Goal: Transaction & Acquisition: Purchase product/service

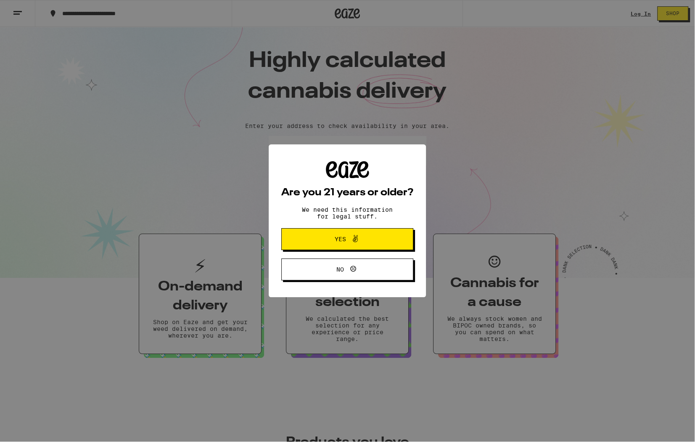
click at [318, 240] on span "Yes" at bounding box center [348, 238] width 64 height 11
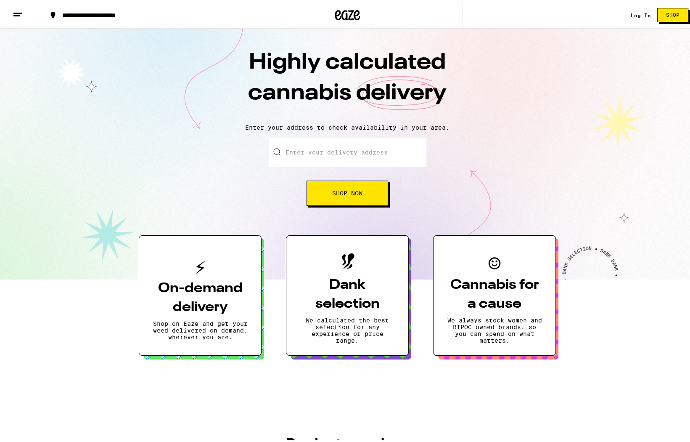
click at [320, 151] on input "Enter your delivery address" at bounding box center [348, 150] width 158 height 29
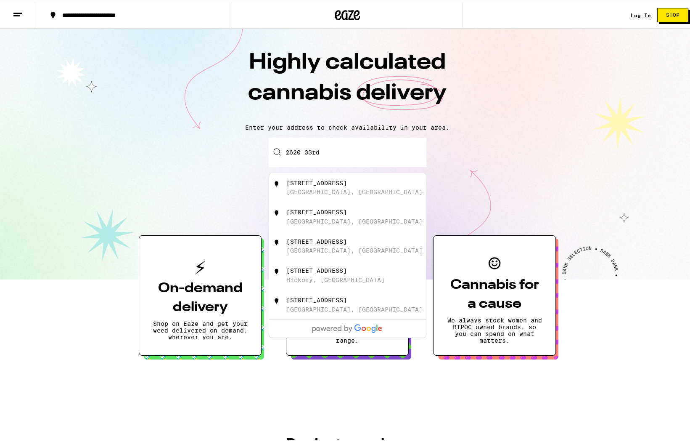
click at [319, 197] on div "2620 33rd Street San Diego, CA" at bounding box center [347, 185] width 157 height 29
type input "2620 33rd Street, San Diego, CA"
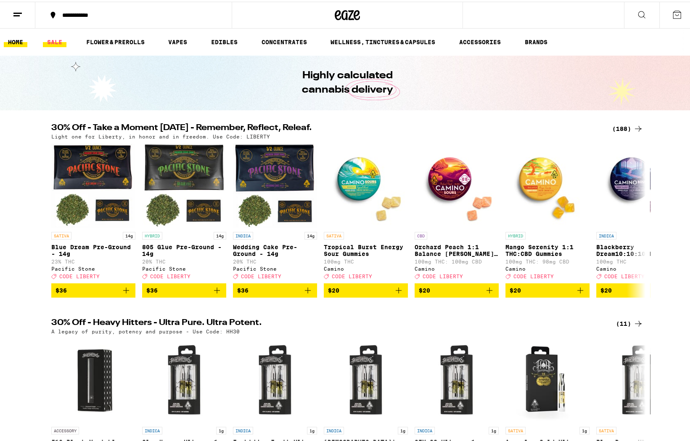
click at [51, 35] on link "SALE" at bounding box center [55, 40] width 24 height 10
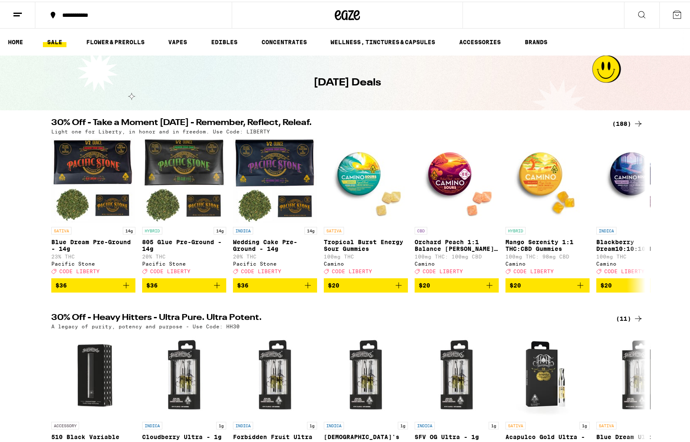
click at [629, 120] on div "(188)" at bounding box center [628, 122] width 31 height 10
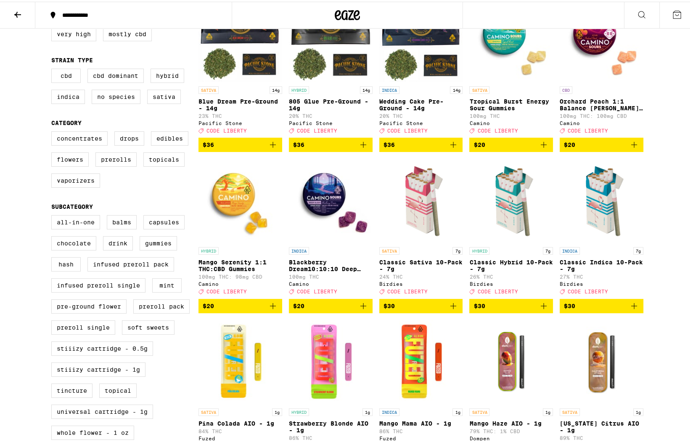
scroll to position [128, 0]
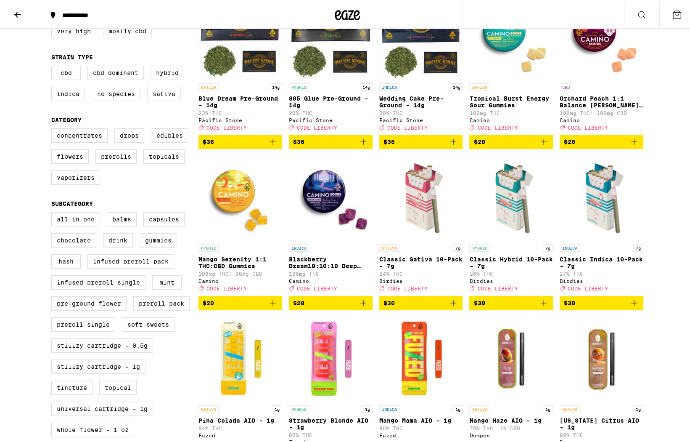
click at [159, 92] on label "Sativa" at bounding box center [164, 92] width 34 height 14
click at [53, 66] on input "Sativa" at bounding box center [53, 65] width 0 height 0
checkbox input "true"
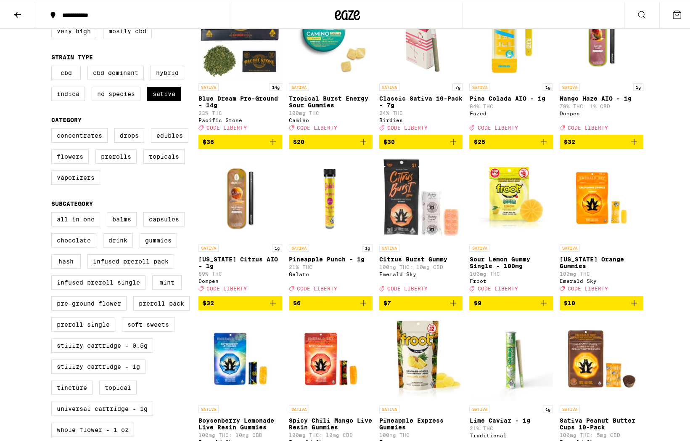
click at [66, 161] on label "Flowers" at bounding box center [69, 155] width 37 height 14
click at [53, 128] on input "Flowers" at bounding box center [53, 128] width 0 height 0
checkbox input "true"
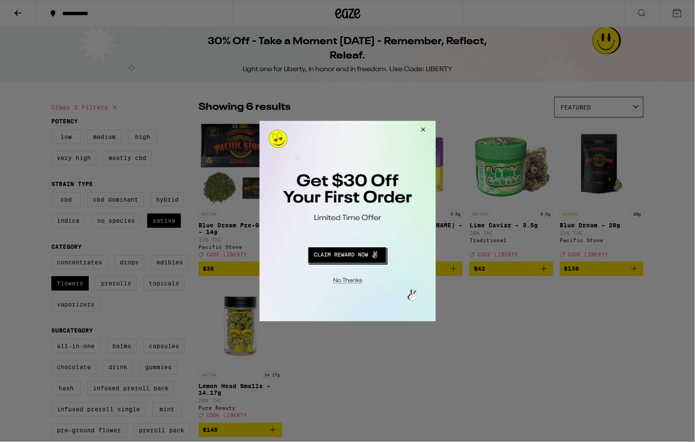
click at [19, 12] on div at bounding box center [347, 220] width 695 height 441
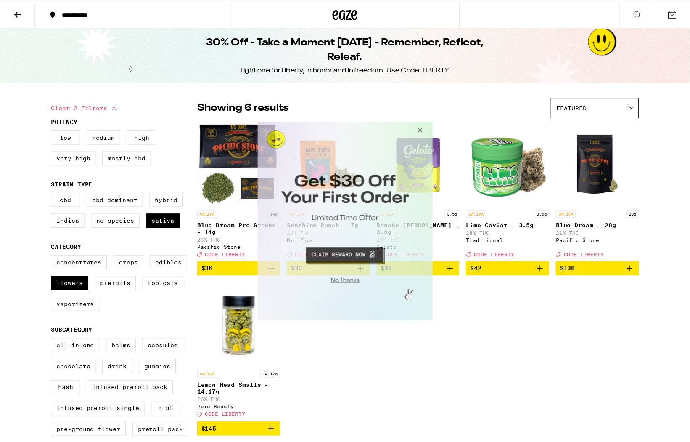
click at [423, 131] on button "Close Modal" at bounding box center [420, 131] width 23 height 20
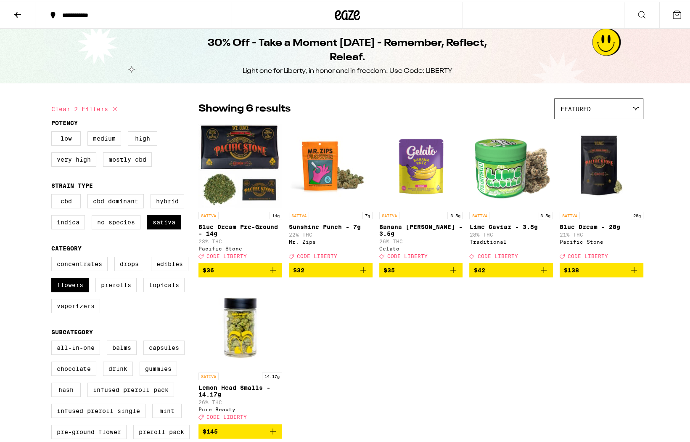
click at [21, 13] on icon at bounding box center [18, 13] width 10 height 10
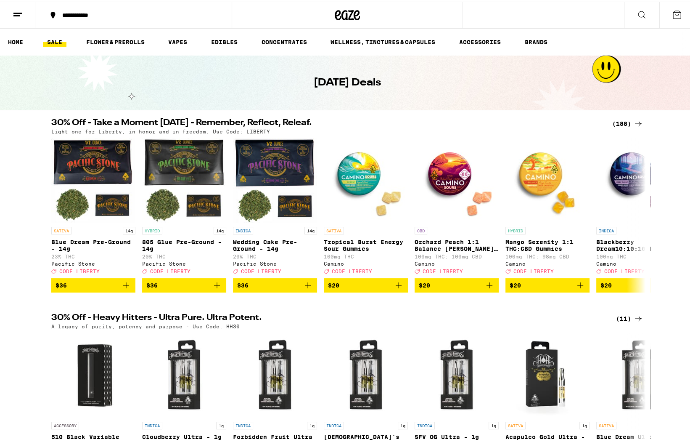
click at [16, 16] on icon at bounding box center [18, 13] width 10 height 10
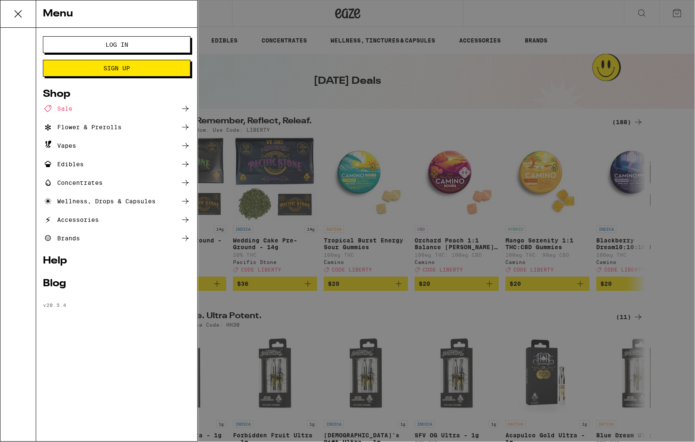
click at [117, 126] on div "Flower & Prerolls" at bounding box center [82, 127] width 79 height 10
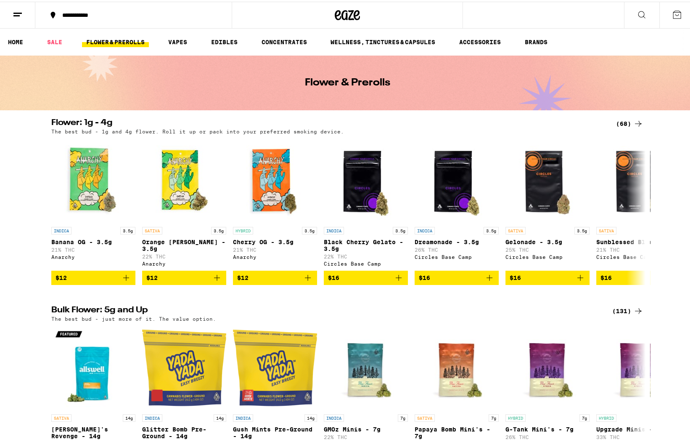
click at [628, 125] on div "(68)" at bounding box center [629, 122] width 27 height 10
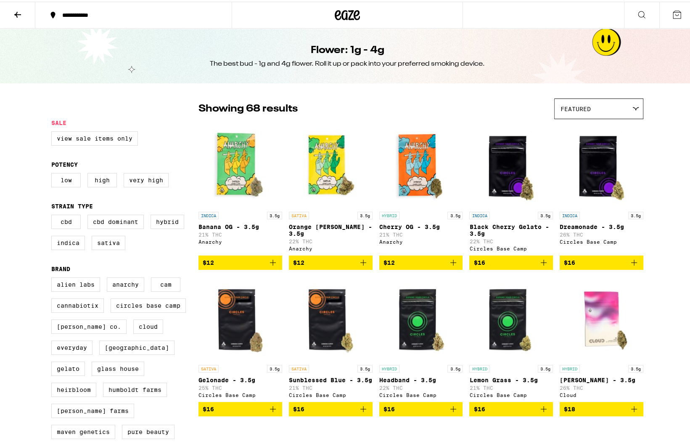
click at [24, 13] on button at bounding box center [17, 13] width 35 height 27
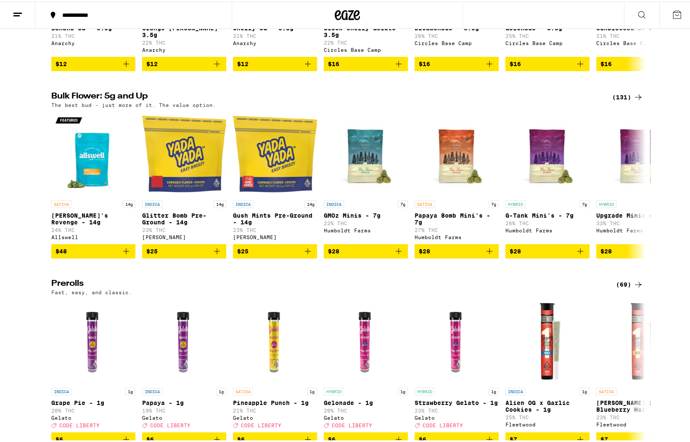
scroll to position [210, 0]
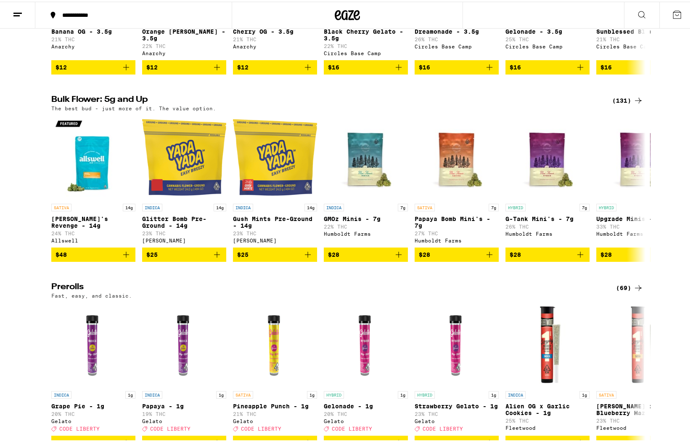
click at [630, 102] on div "(131)" at bounding box center [628, 99] width 31 height 10
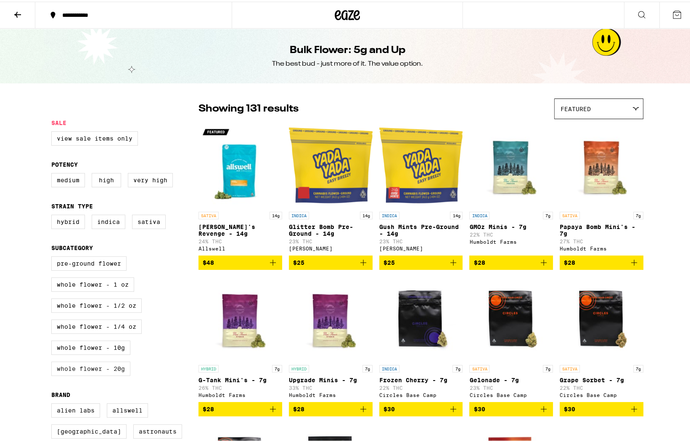
click at [101, 373] on label "Whole Flower - 20g" at bounding box center [90, 367] width 79 height 14
click at [53, 256] on input "Whole Flower - 20g" at bounding box center [53, 256] width 0 height 0
checkbox input "true"
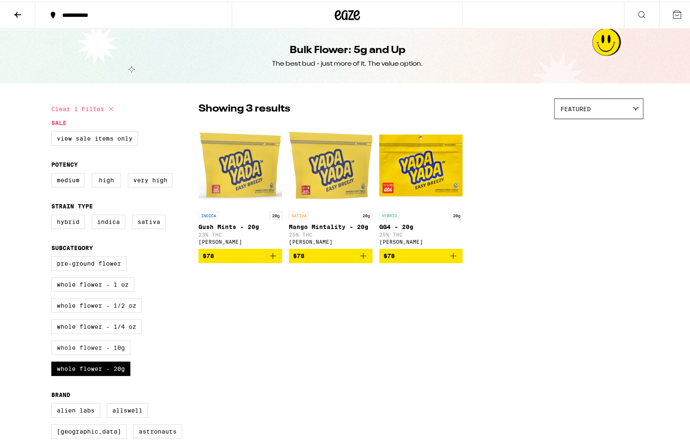
click at [111, 348] on label "Whole Flower - 10g" at bounding box center [90, 346] width 79 height 14
click at [53, 256] on input "Whole Flower - 10g" at bounding box center [53, 256] width 0 height 0
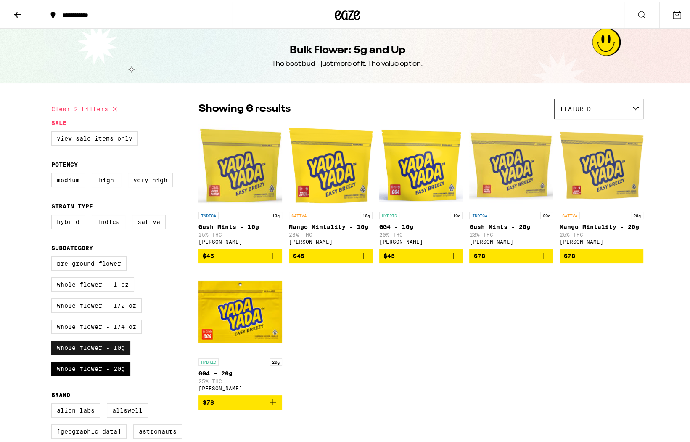
click at [105, 350] on label "Whole Flower - 10g" at bounding box center [90, 346] width 79 height 14
click at [53, 256] on input "Whole Flower - 10g" at bounding box center [53, 256] width 0 height 0
checkbox input "false"
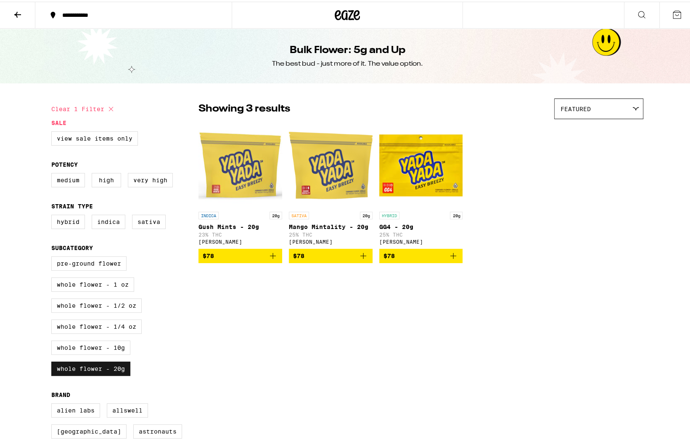
click at [99, 374] on label "Whole Flower - 20g" at bounding box center [90, 367] width 79 height 14
click at [53, 256] on input "Whole Flower - 20g" at bounding box center [53, 256] width 0 height 0
checkbox input "false"
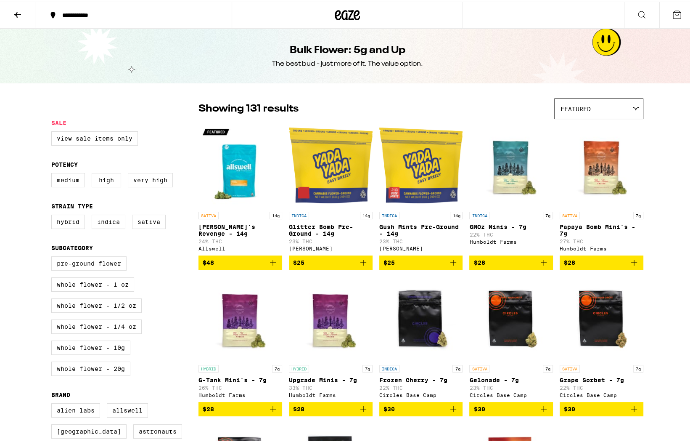
click at [91, 267] on label "Pre-ground Flower" at bounding box center [88, 262] width 75 height 14
click at [53, 256] on input "Pre-ground Flower" at bounding box center [53, 256] width 0 height 0
checkbox input "true"
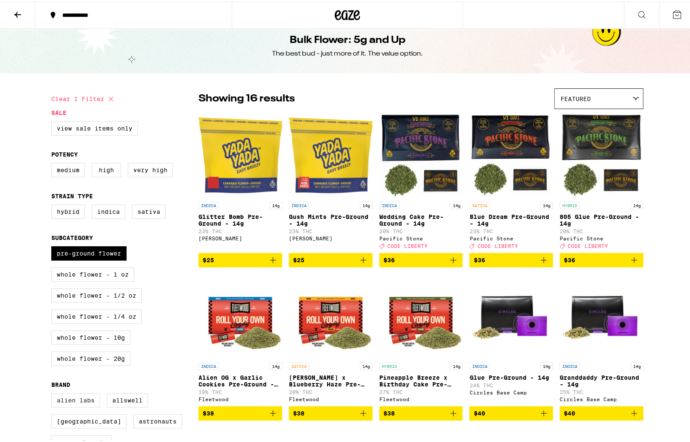
scroll to position [10, 0]
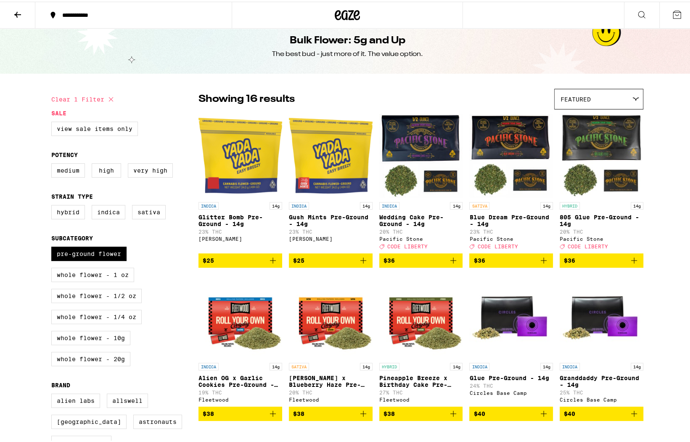
click at [485, 247] on span "CODE LIBERTY" at bounding box center [498, 244] width 40 height 5
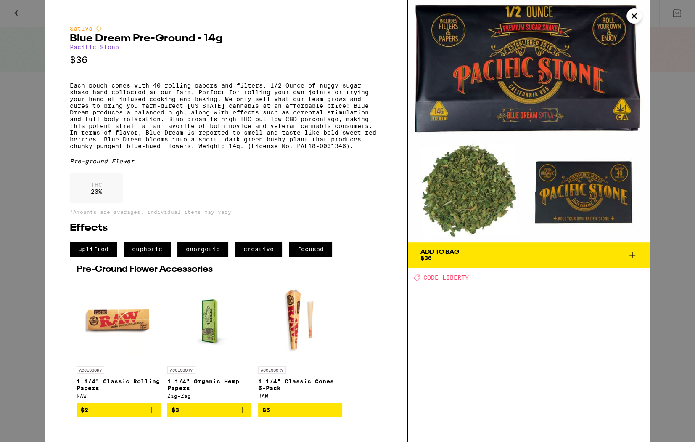
click at [19, 15] on div "Sativa Blue Dream Pre-Ground - 14g Pacific Stone $36 Each pouch comes with 40 r…" at bounding box center [347, 220] width 695 height 441
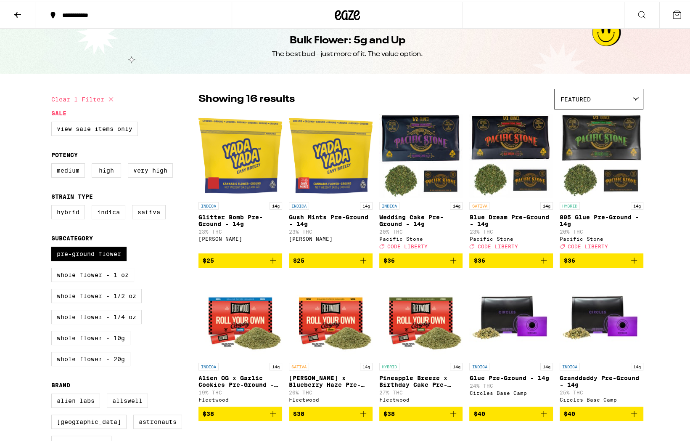
click at [273, 264] on icon "Add to bag" at bounding box center [273, 259] width 10 height 10
